Goal: Task Accomplishment & Management: Use online tool/utility

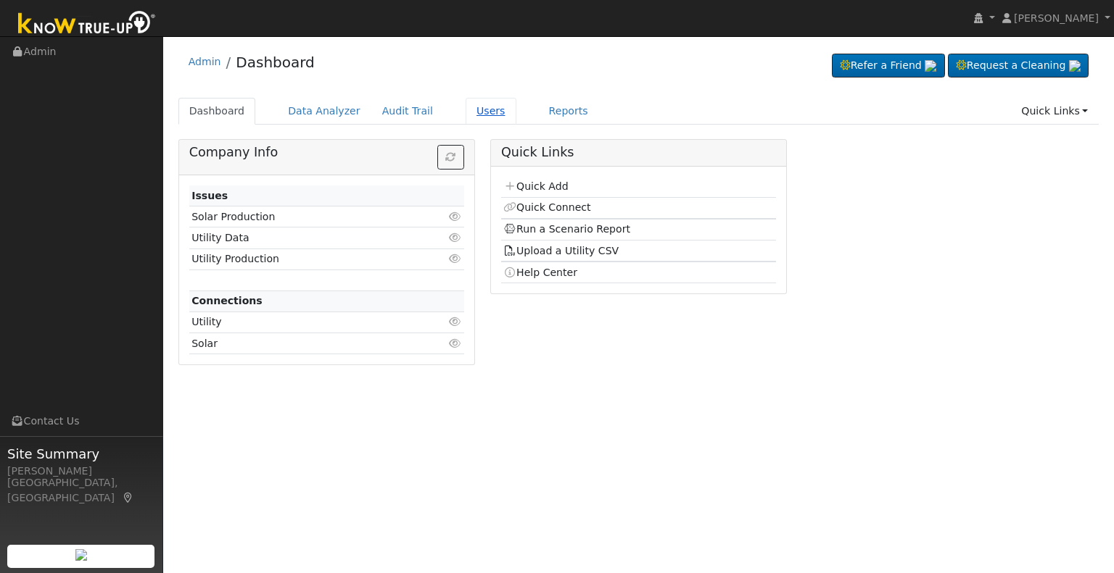
click at [471, 117] on link "Users" at bounding box center [490, 111] width 51 height 27
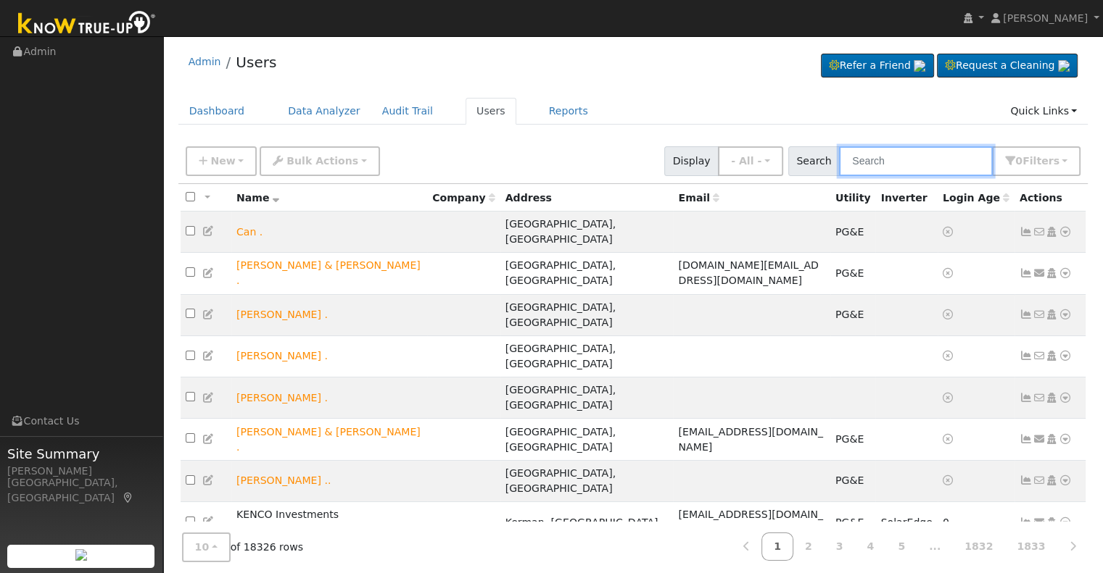
click at [948, 157] on input "text" at bounding box center [916, 161] width 154 height 30
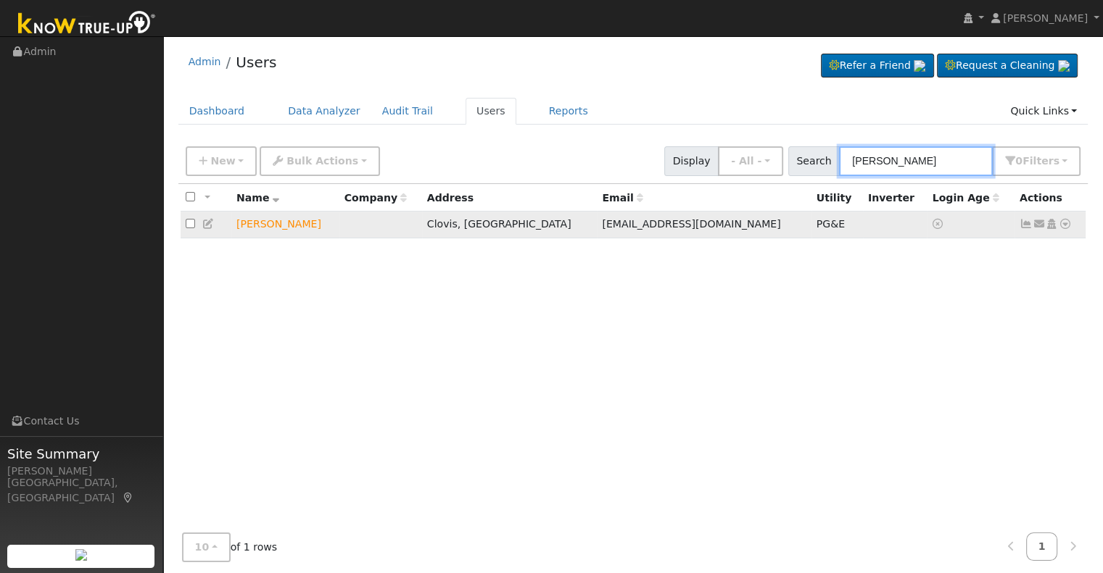
type input "[PERSON_NAME]"
click at [1062, 225] on icon at bounding box center [1064, 224] width 13 height 10
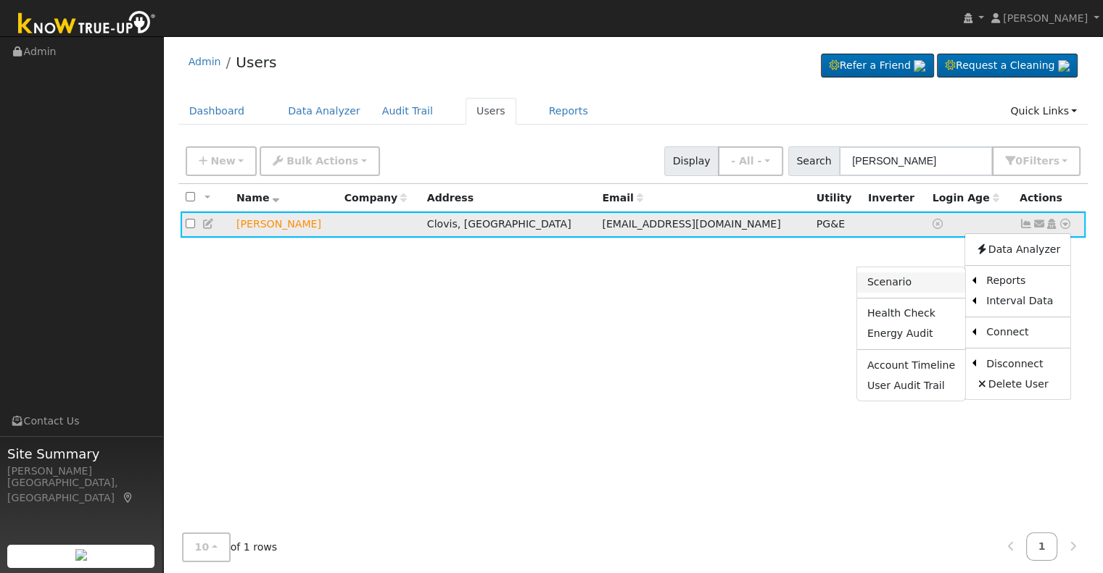
click at [916, 284] on link "Scenario" at bounding box center [911, 283] width 108 height 20
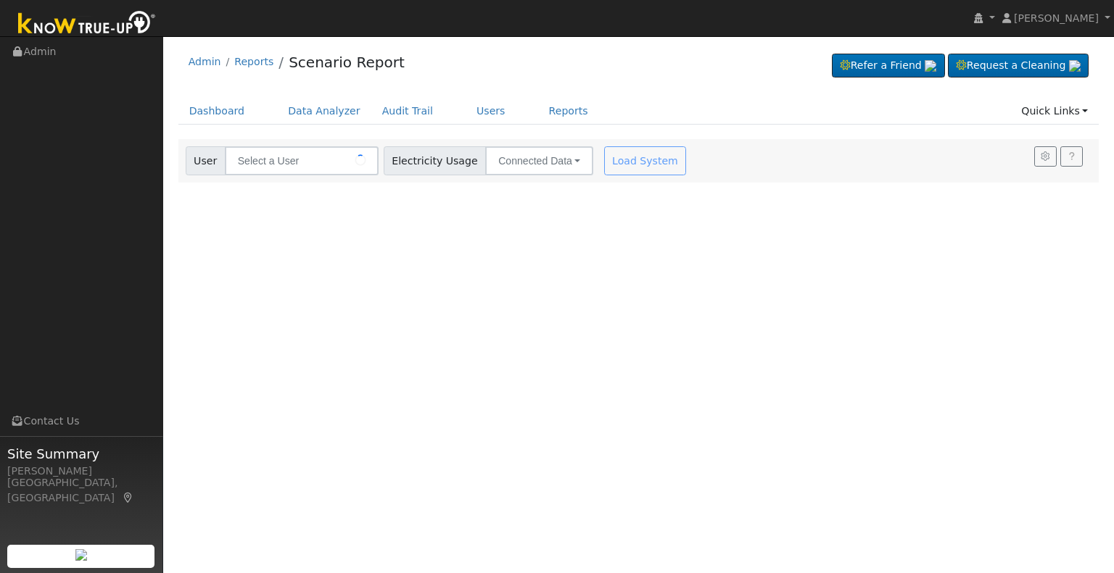
type input "Lovik mirzaeian"
